Goal: Task Accomplishment & Management: Use online tool/utility

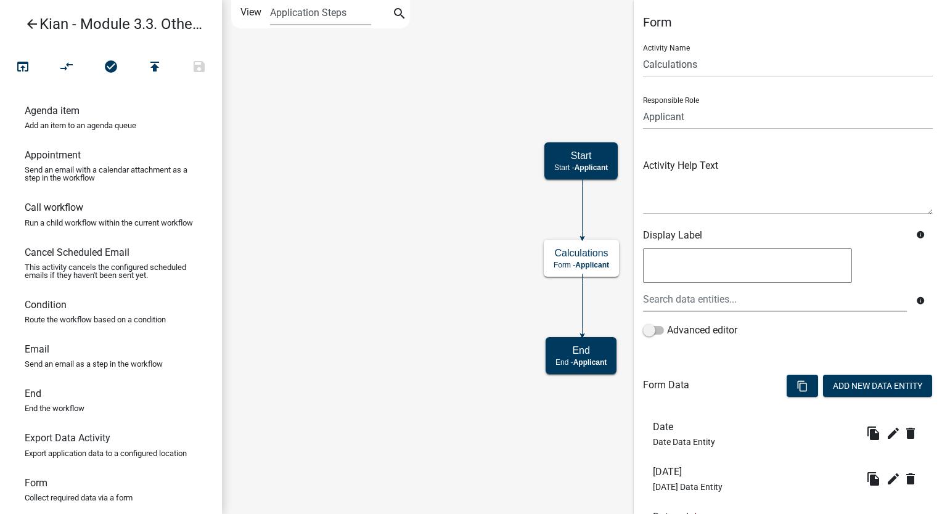
click at [39, 31] on link "arrow_back Kian - Module 3.3. Other formulas" at bounding box center [106, 24] width 192 height 28
click at [35, 25] on icon "arrow_back" at bounding box center [32, 25] width 15 height 17
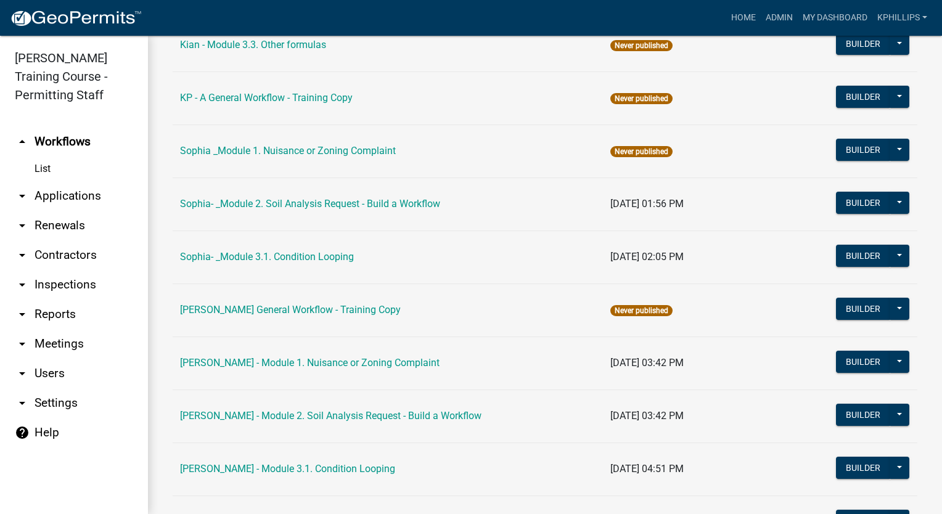
scroll to position [838, 0]
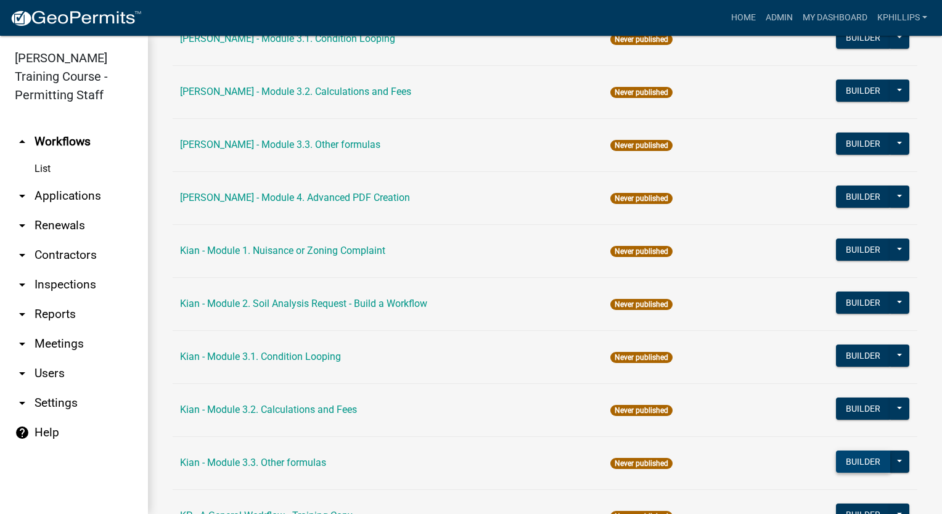
click at [843, 451] on button "Builder" at bounding box center [863, 462] width 54 height 22
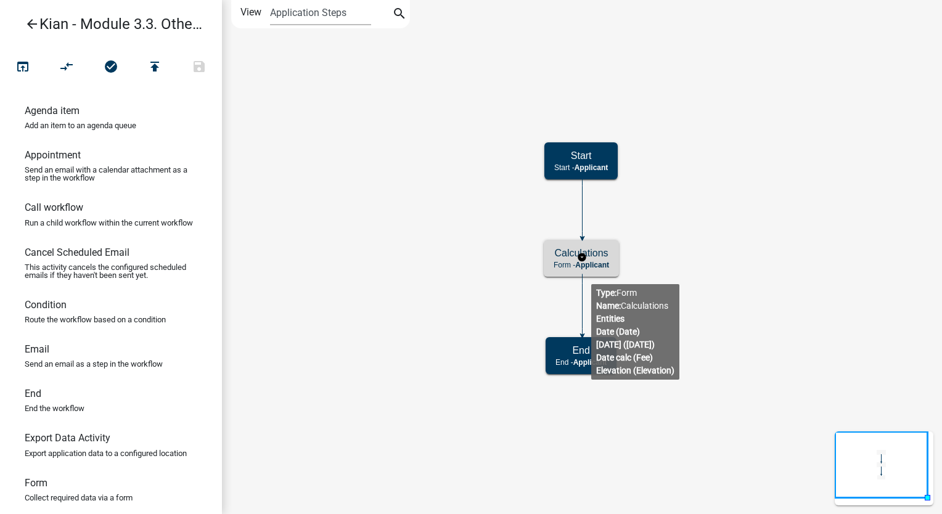
click at [592, 274] on div "Calculations Form - Applicant" at bounding box center [581, 258] width 75 height 37
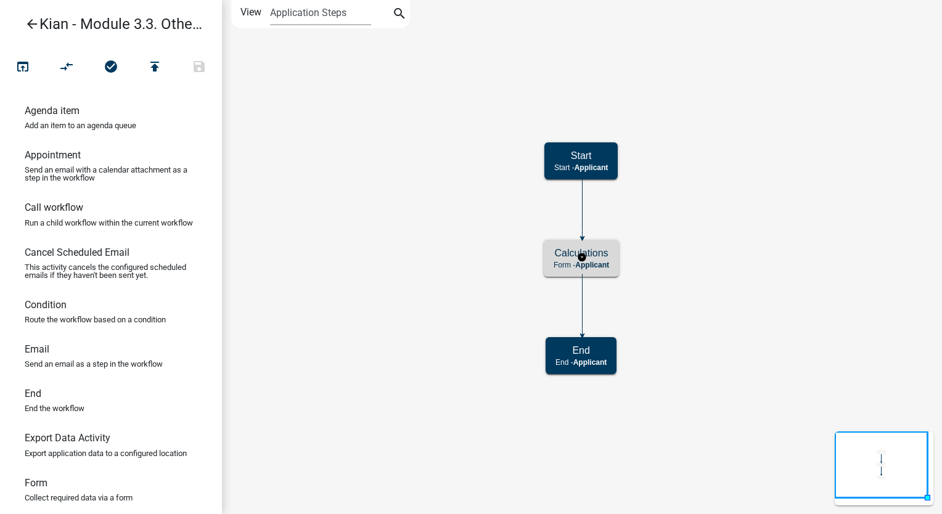
click at [619, 271] on div "Calculations Form - Applicant" at bounding box center [581, 258] width 75 height 37
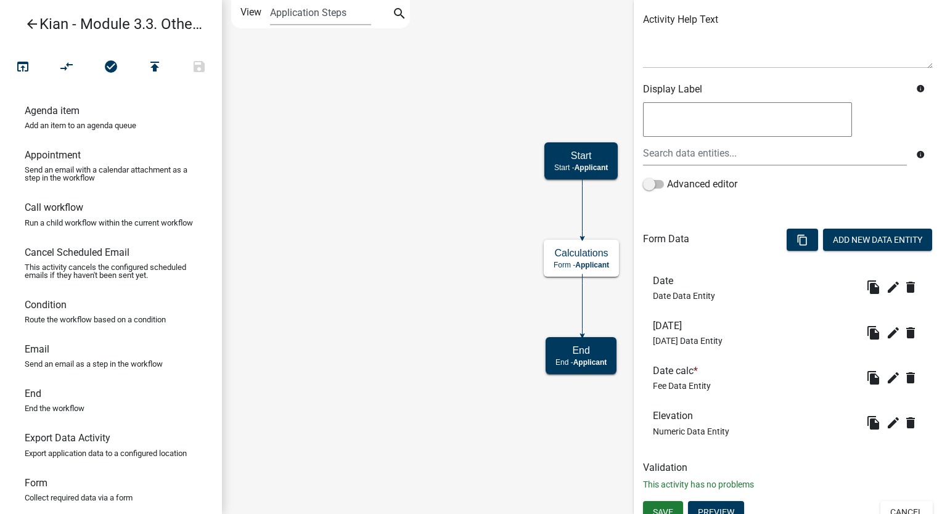
scroll to position [158, 0]
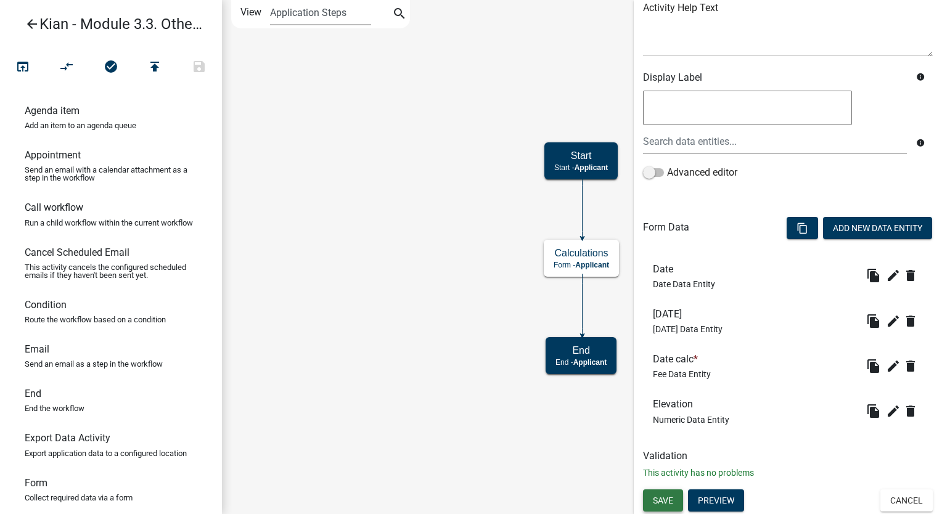
click at [648, 504] on button "Save" at bounding box center [663, 501] width 40 height 22
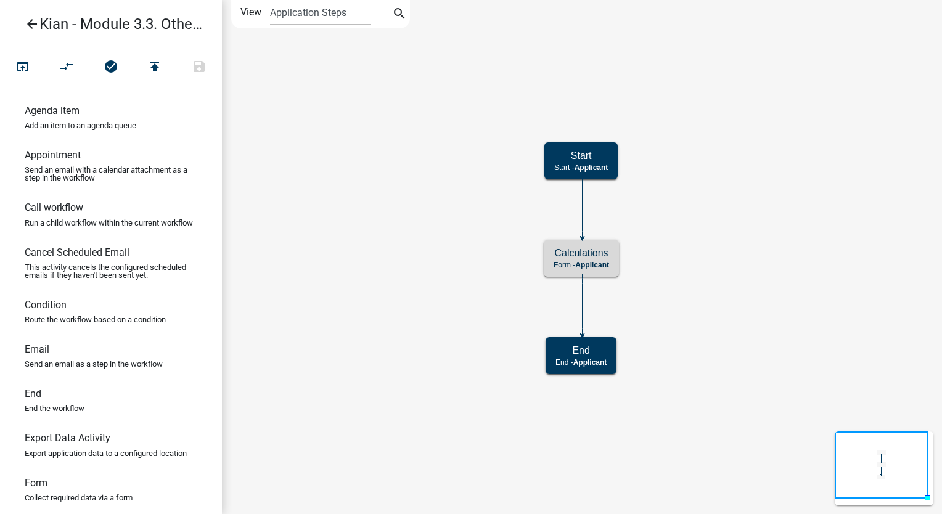
click at [32, 22] on icon "arrow_back" at bounding box center [32, 25] width 15 height 17
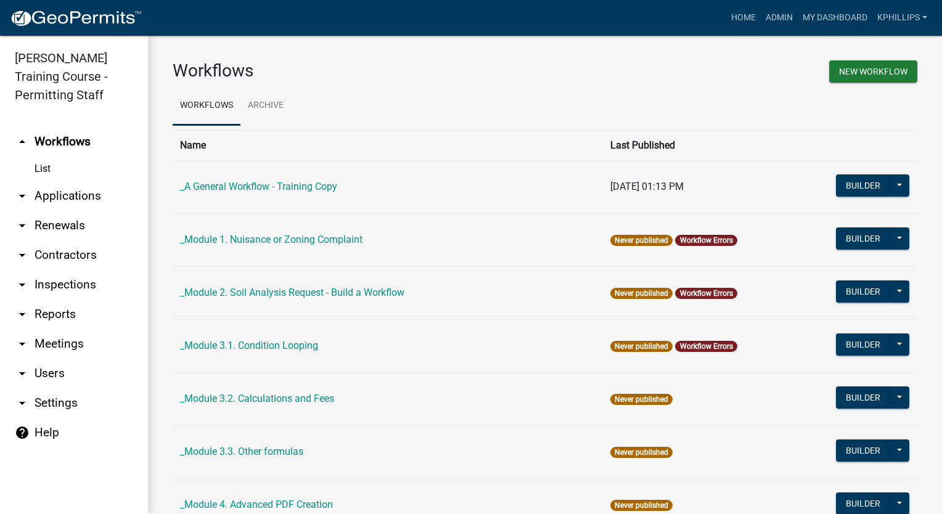
drag, startPoint x: 474, startPoint y: 53, endPoint x: 305, endPoint y: 89, distance: 172.7
click at [305, 89] on ul "Workflows Archive" at bounding box center [545, 105] width 745 height 39
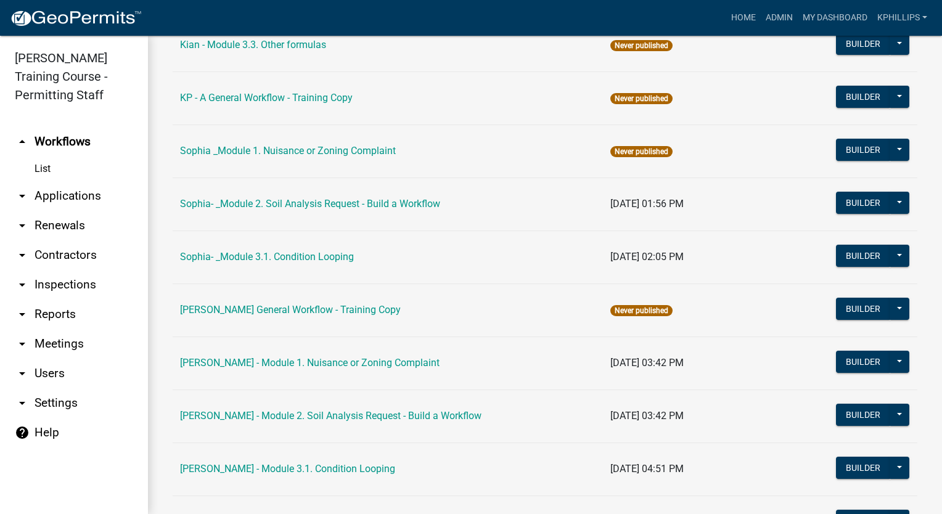
scroll to position [838, 0]
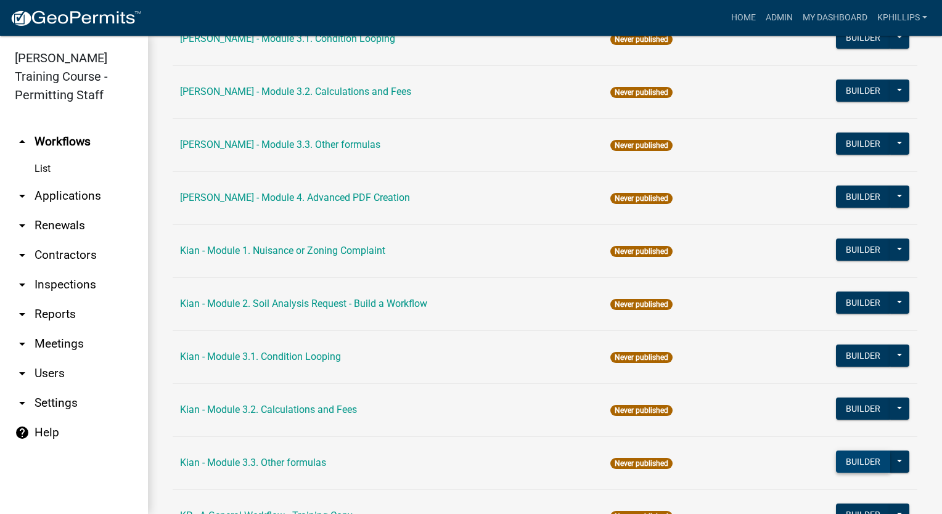
click at [843, 459] on button "Builder" at bounding box center [863, 462] width 54 height 22
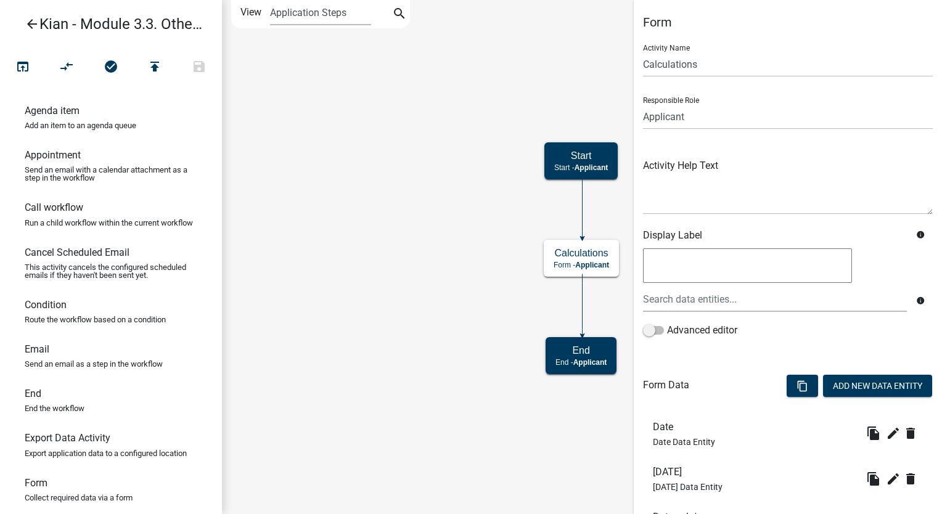
click at [26, 27] on icon "arrow_back" at bounding box center [32, 25] width 15 height 17
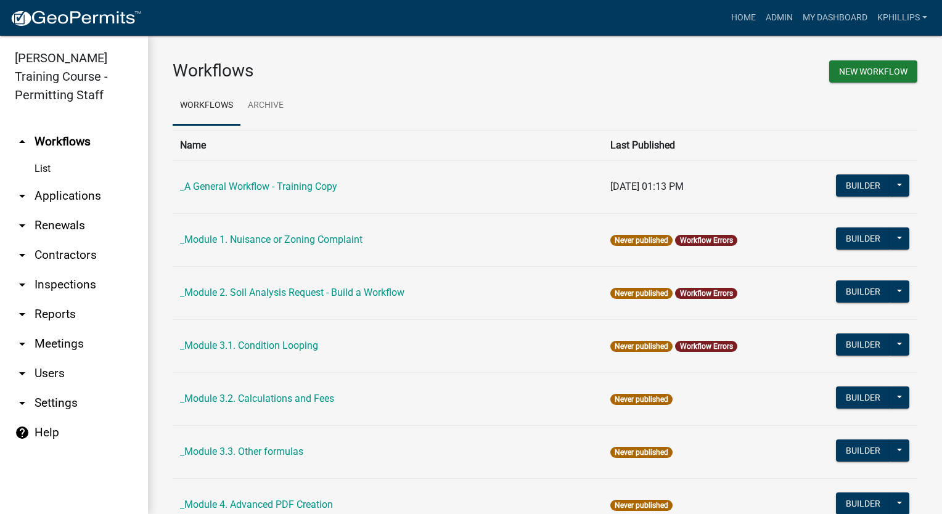
scroll to position [419, 0]
